Goal: Navigation & Orientation: Go to known website

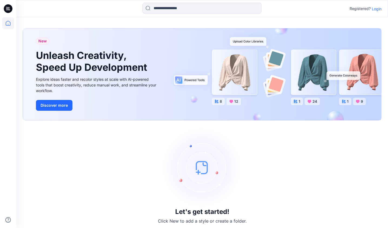
click at [376, 11] on p "Login" at bounding box center [377, 9] width 10 height 6
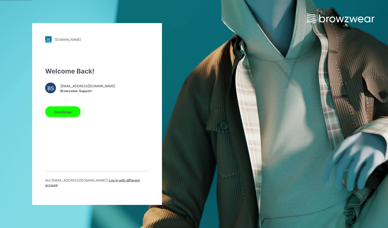
click at [75, 116] on button "Continue" at bounding box center [62, 112] width 35 height 11
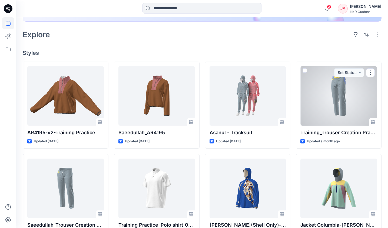
scroll to position [137, 0]
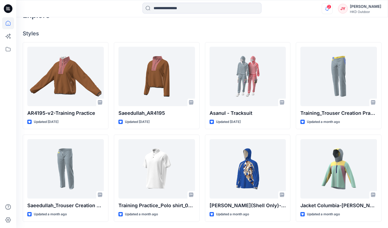
click at [332, 11] on icon "button" at bounding box center [327, 8] width 10 height 11
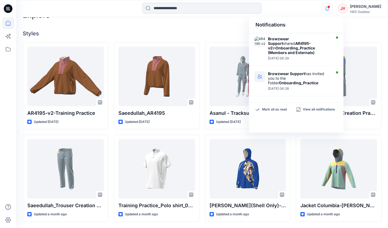
click at [332, 11] on icon "button" at bounding box center [327, 8] width 10 height 11
